Goal: Task Accomplishment & Management: Complete application form

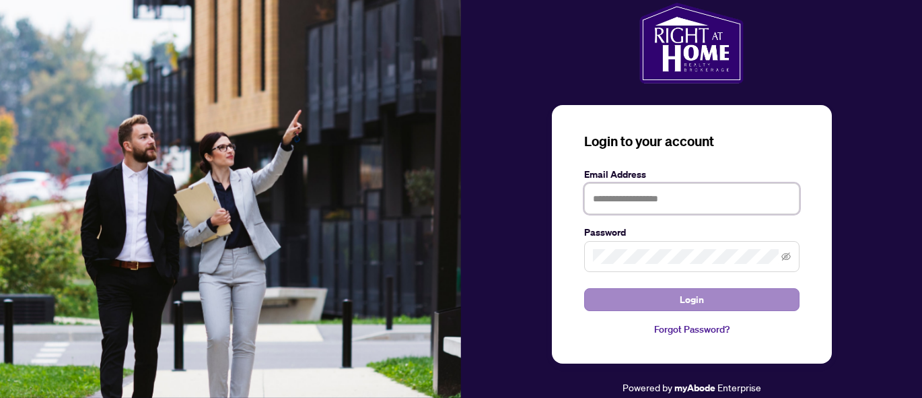
type input "**********"
click at [663, 300] on button "Login" at bounding box center [691, 299] width 215 height 23
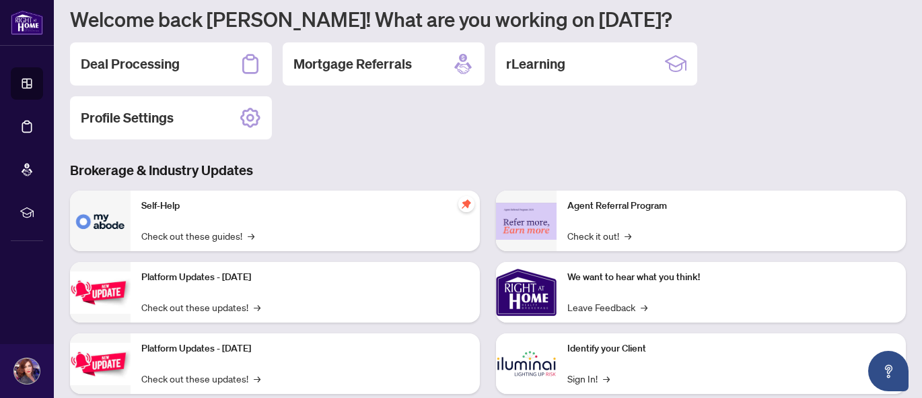
scroll to position [72, 0]
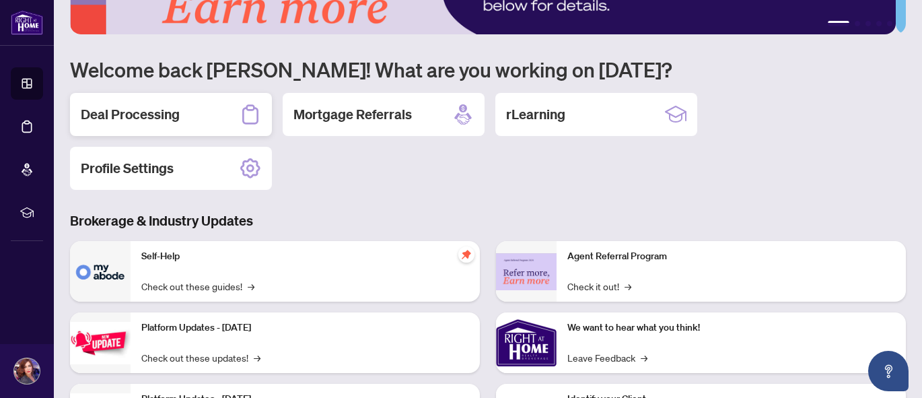
click at [185, 125] on div "Deal Processing" at bounding box center [171, 114] width 202 height 43
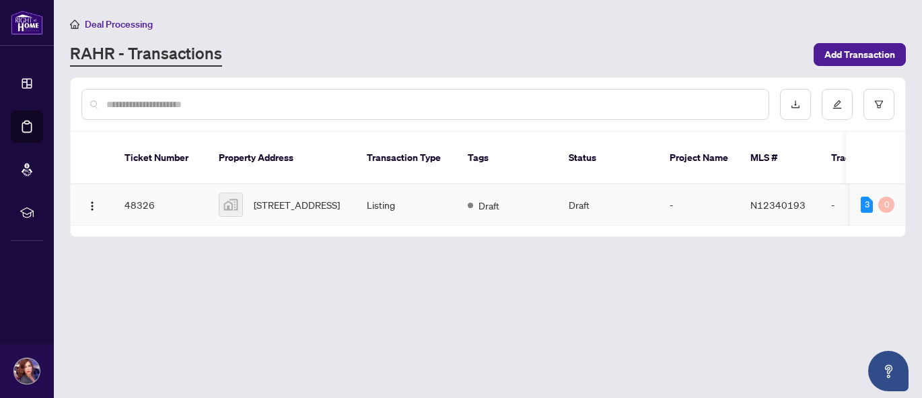
click at [248, 192] on div "[STREET_ADDRESS]" at bounding box center [282, 204] width 126 height 24
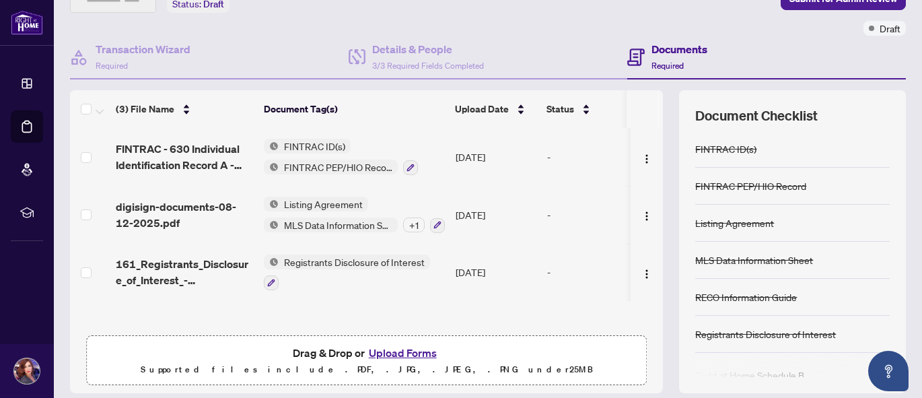
scroll to position [91, 0]
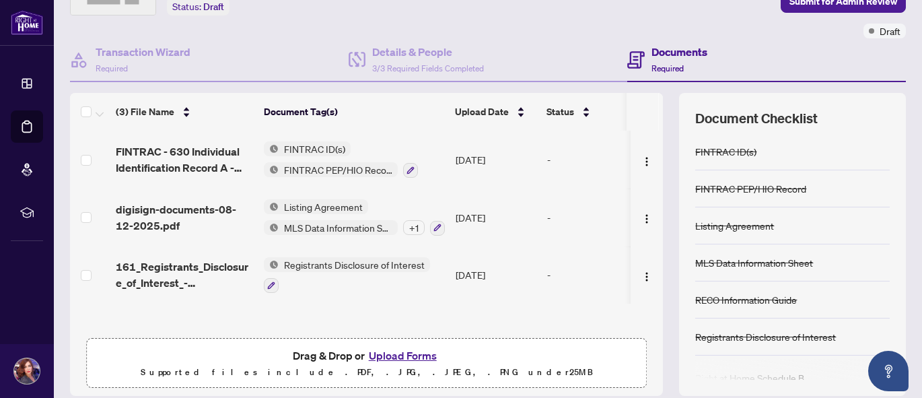
click at [682, 67] on div "Documents Required" at bounding box center [679, 60] width 56 height 32
click at [677, 54] on h4 "Documents" at bounding box center [679, 52] width 56 height 16
drag, startPoint x: 911, startPoint y: 105, endPoint x: 916, endPoint y: 197, distance: 92.3
click at [916, 197] on main "Deal Processing / View Transaction Transaction saved an hour ago Ticket #: 4832…" at bounding box center [488, 199] width 868 height 398
click at [850, 207] on div "Listing Agreement" at bounding box center [792, 225] width 194 height 37
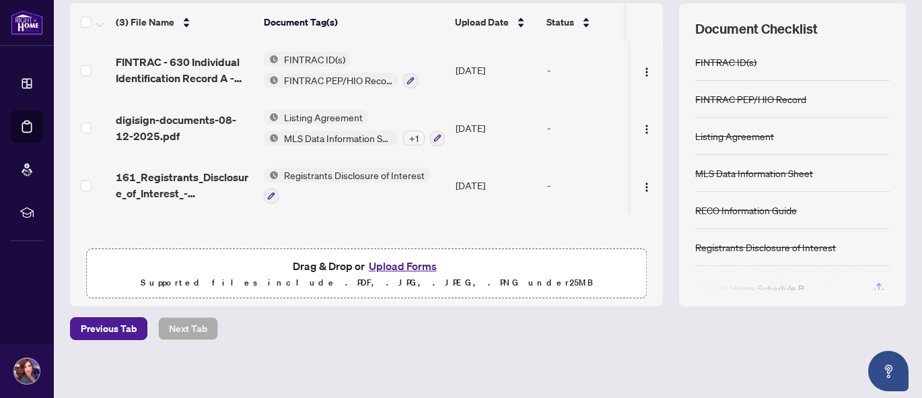
scroll to position [183, 0]
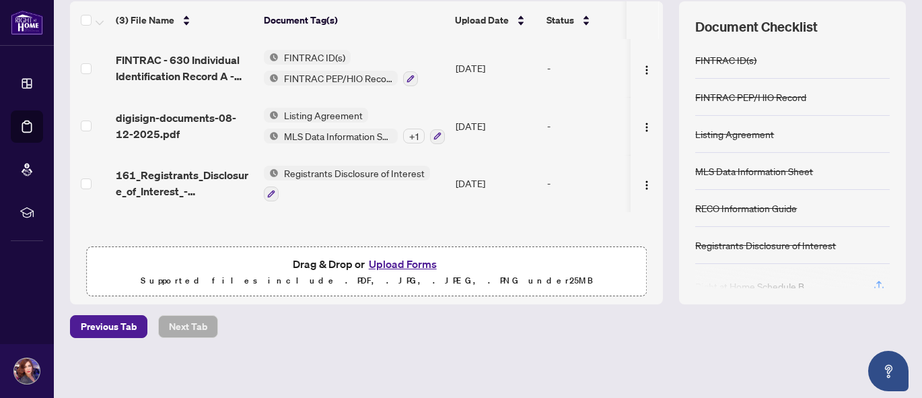
click at [842, 193] on div "RECO Information Guide" at bounding box center [792, 208] width 194 height 37
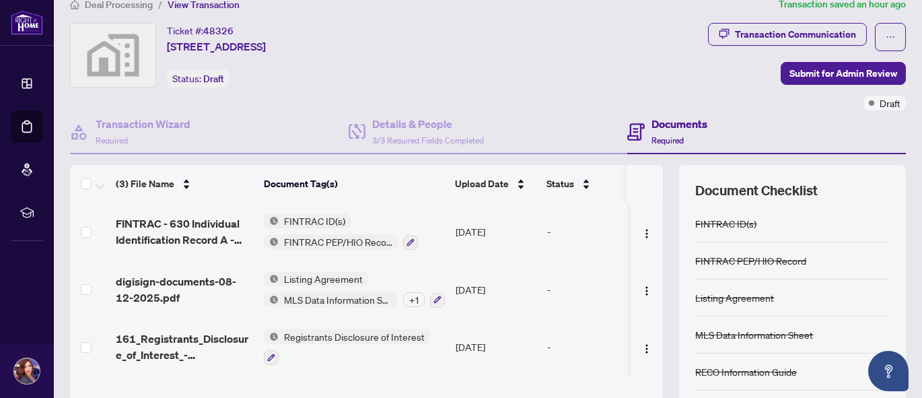
scroll to position [0, 0]
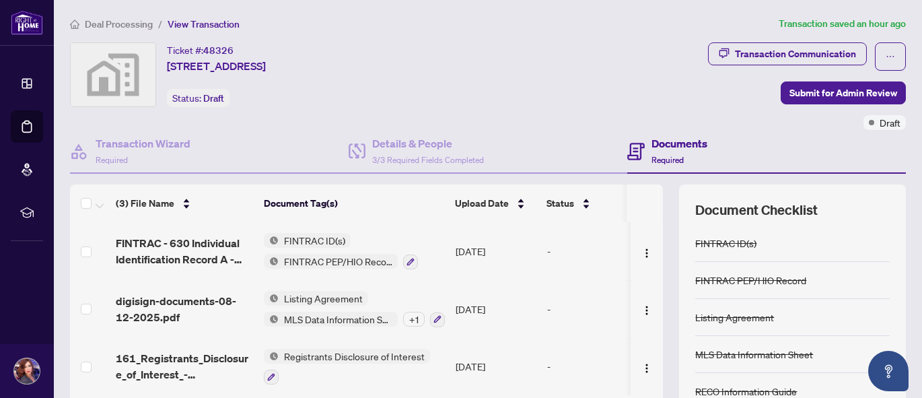
click at [907, 104] on main "Deal Processing / View Transaction Transaction saved an hour ago Ticket #: 4832…" at bounding box center [488, 199] width 868 height 398
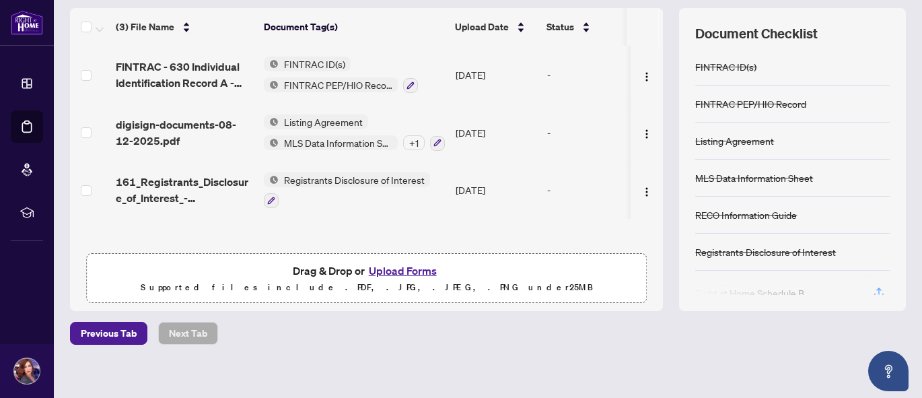
scroll to position [186, 0]
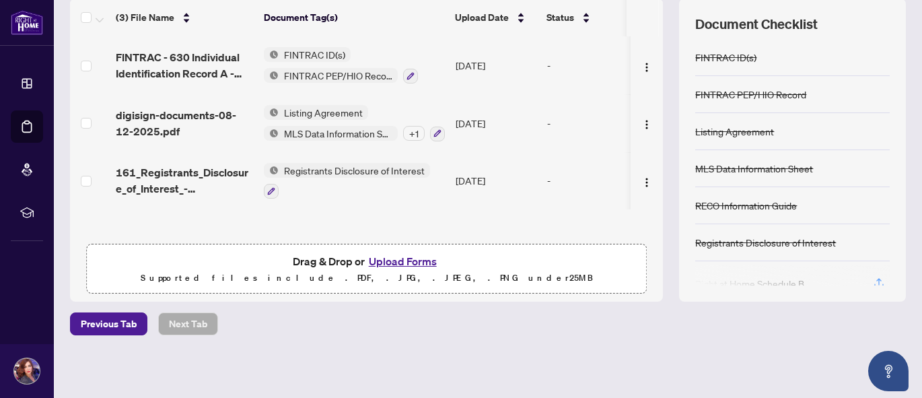
click at [870, 279] on div at bounding box center [792, 275] width 194 height 22
click at [792, 279] on div at bounding box center [792, 275] width 194 height 22
drag, startPoint x: 786, startPoint y: 154, endPoint x: 802, endPoint y: 230, distance: 77.7
click at [802, 230] on div "FINTRAC ID(s) FINTRAC PEP/HIO Record Listing Agreement MLS Data Information She…" at bounding box center [792, 162] width 194 height 246
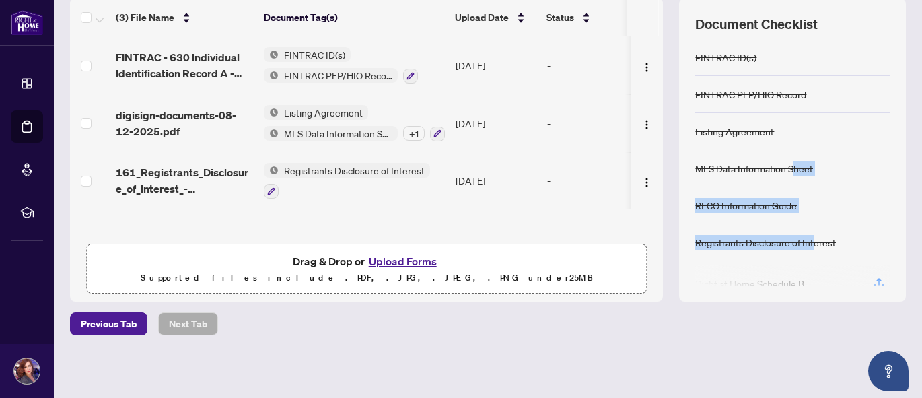
click at [836, 188] on div "RECO Information Guide" at bounding box center [792, 205] width 194 height 37
click at [848, 38] on div "Document Checklist FINTRAC ID(s) FINTRAC PEP/HIO Record Listing Agreement MLS D…" at bounding box center [792, 150] width 227 height 303
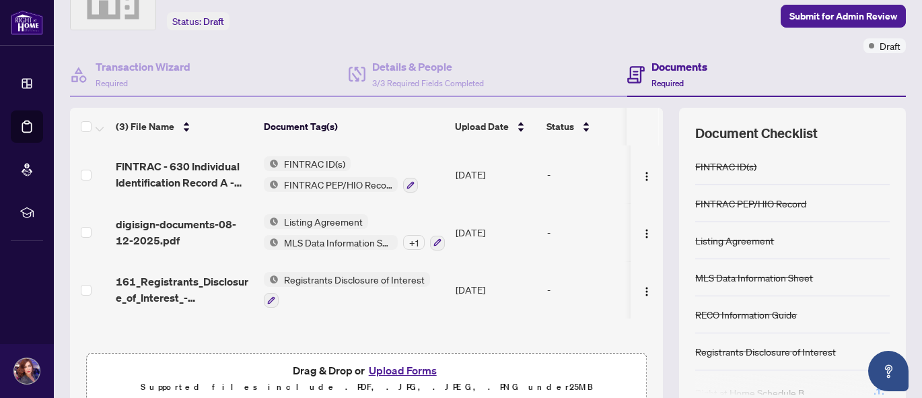
scroll to position [75, 0]
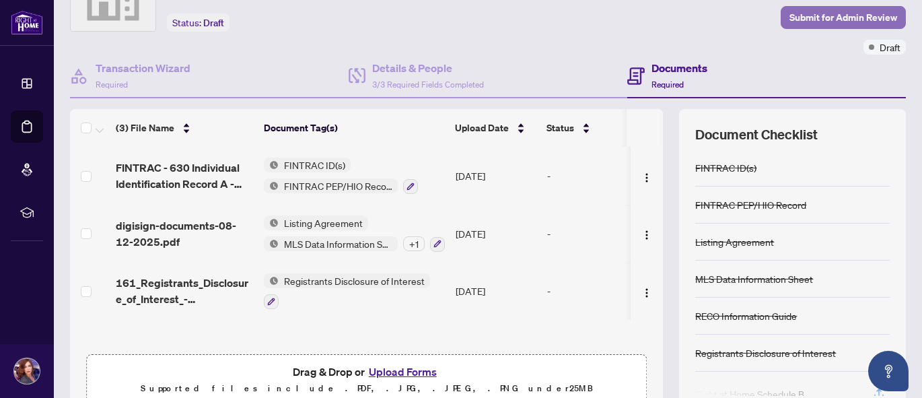
click at [820, 16] on span "Submit for Admin Review" at bounding box center [843, 18] width 108 height 22
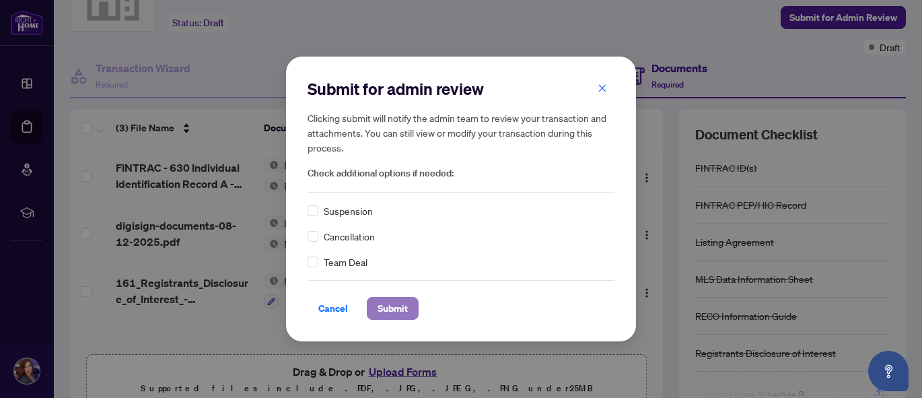
click at [402, 306] on span "Submit" at bounding box center [392, 308] width 30 height 22
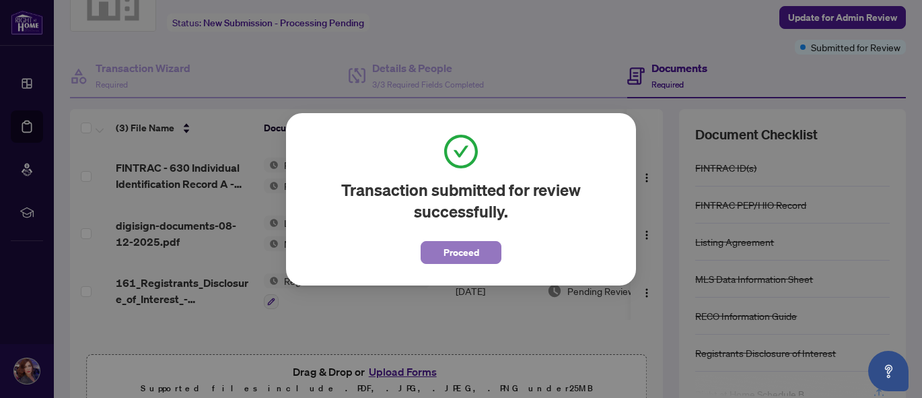
click at [439, 258] on button "Proceed" at bounding box center [460, 252] width 81 height 23
